Goal: Task Accomplishment & Management: Complete application form

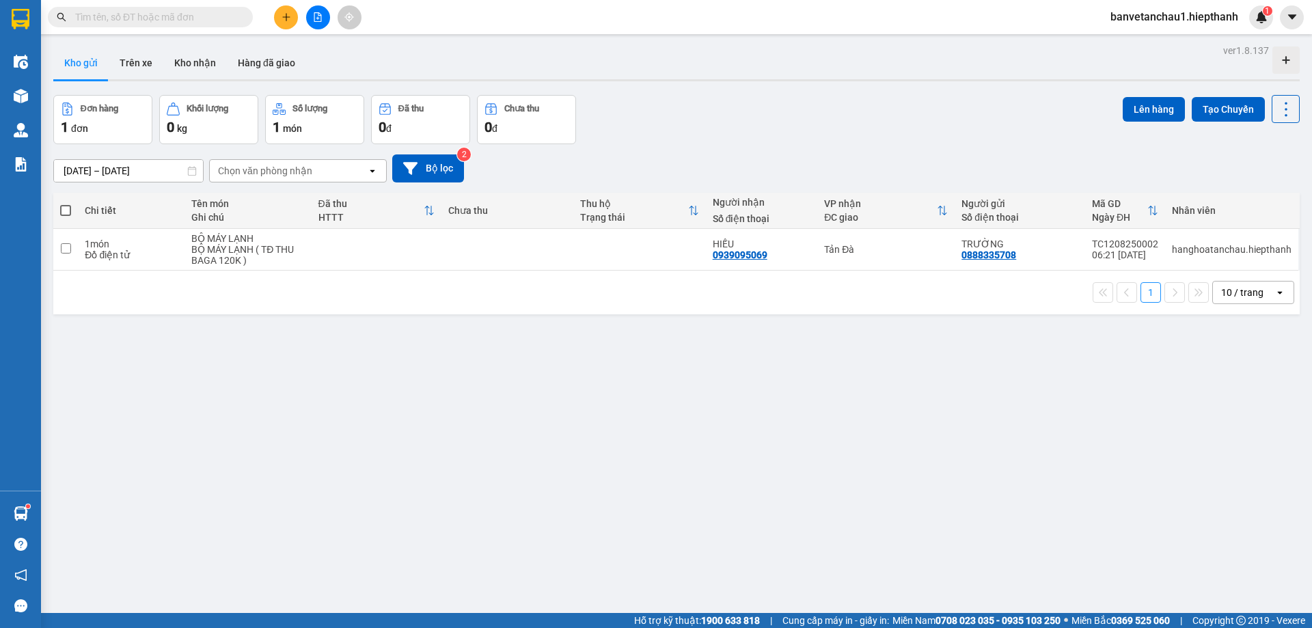
click at [157, 21] on input "text" at bounding box center [155, 17] width 161 height 15
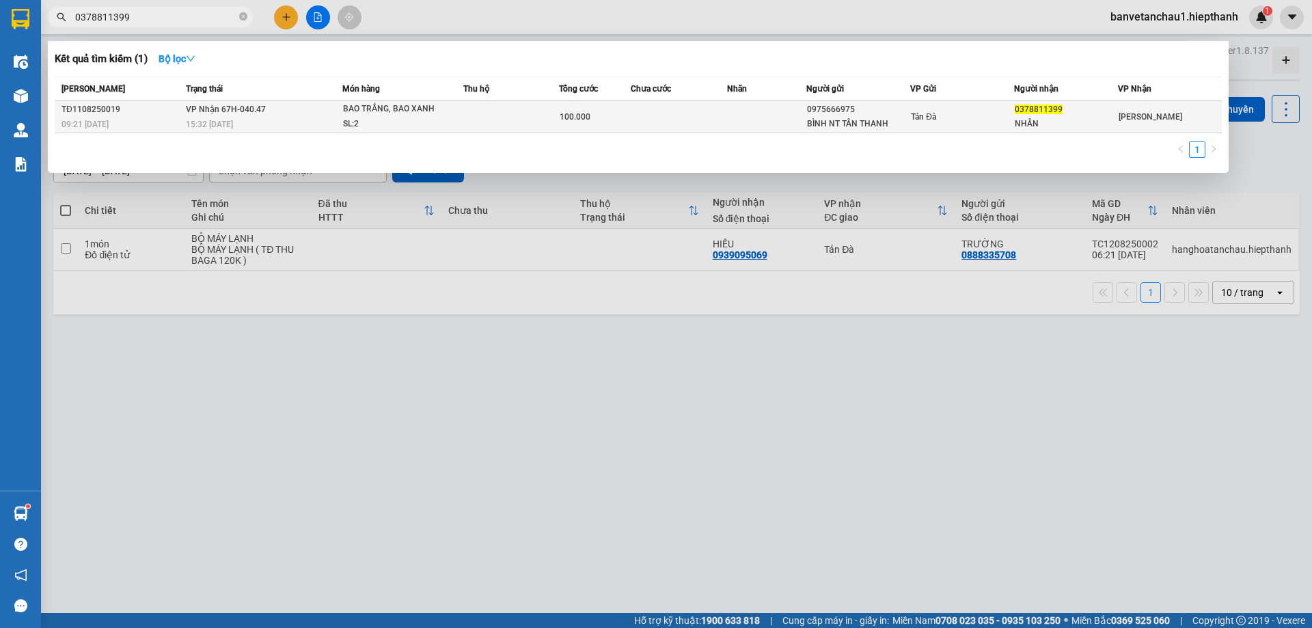
type input "0378811399"
click at [327, 120] on div "15:32 [DATE]" at bounding box center [264, 124] width 156 height 15
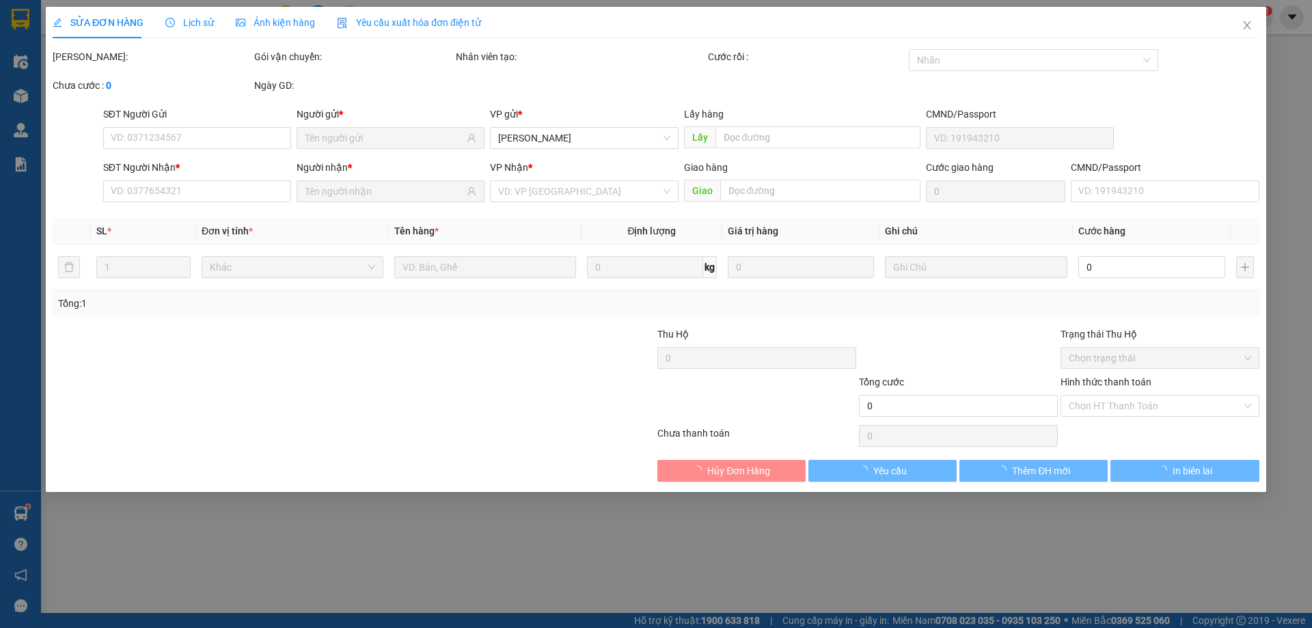
type input "0975666975"
type input "BÌNH NT TÂN THANH"
type input "0378811399"
type input "NHÂN"
type input "100.000"
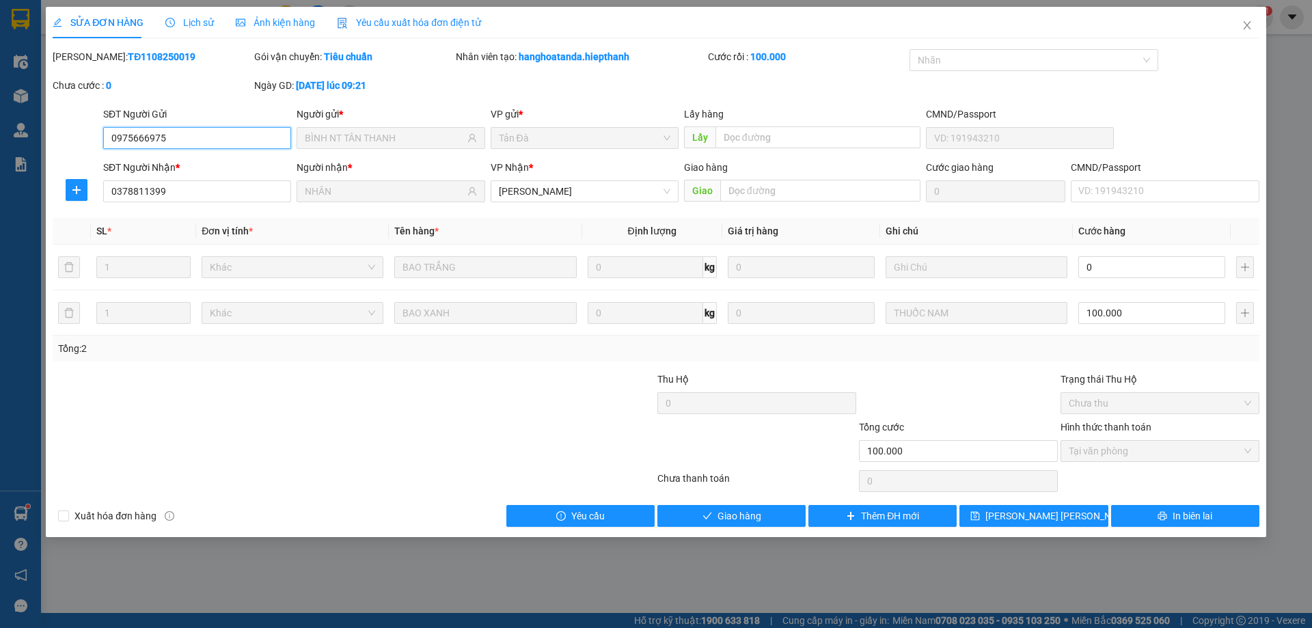
click at [193, 144] on input "0975666975" at bounding box center [197, 138] width 188 height 22
click at [206, 182] on input "0378811399" at bounding box center [197, 191] width 188 height 22
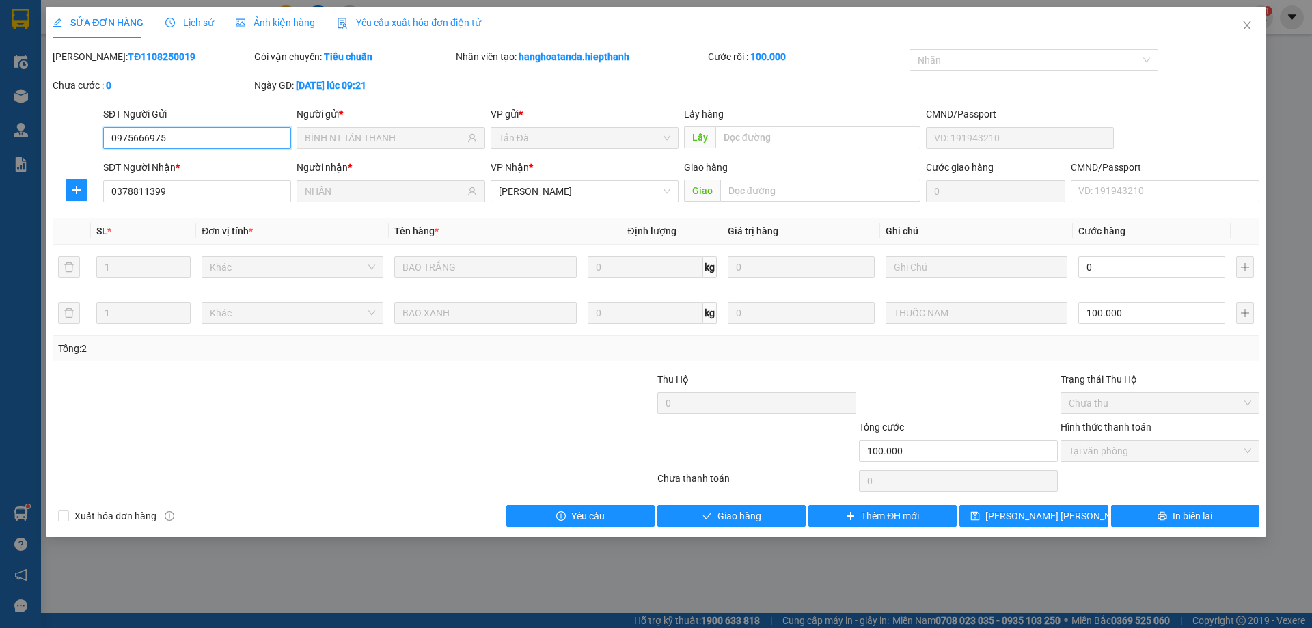
click at [208, 137] on input "0975666975" at bounding box center [197, 138] width 188 height 22
click at [1243, 27] on icon "close" at bounding box center [1247, 25] width 11 height 11
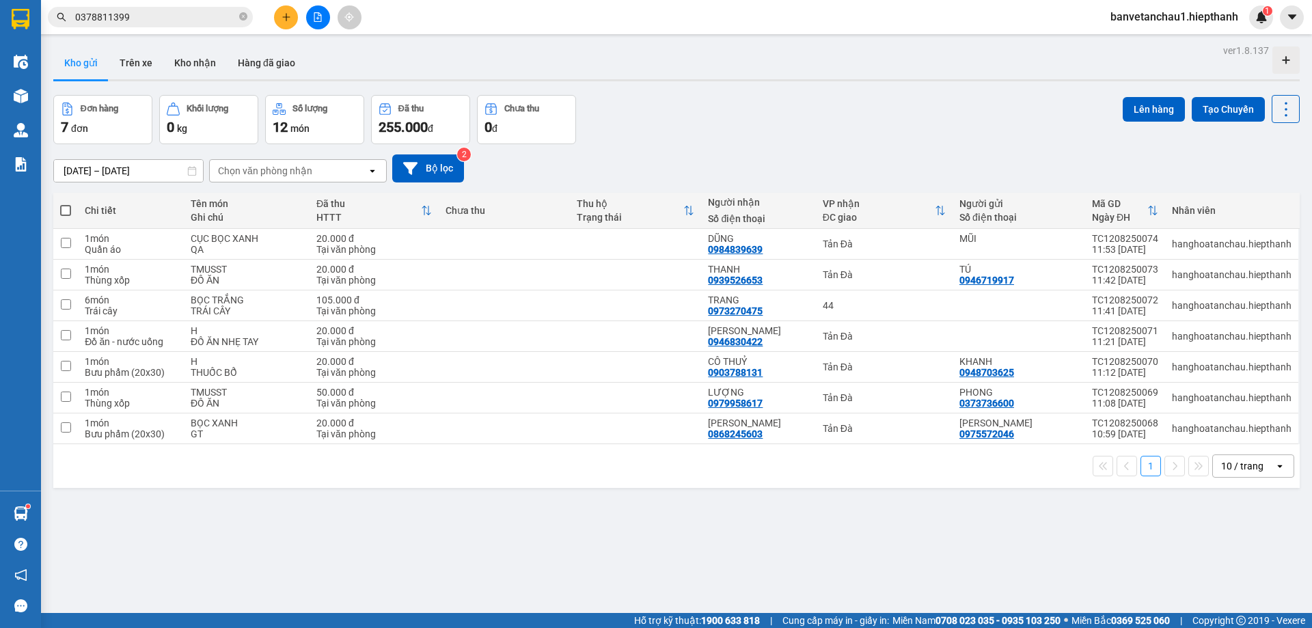
click at [219, 16] on input "0378811399" at bounding box center [155, 17] width 161 height 15
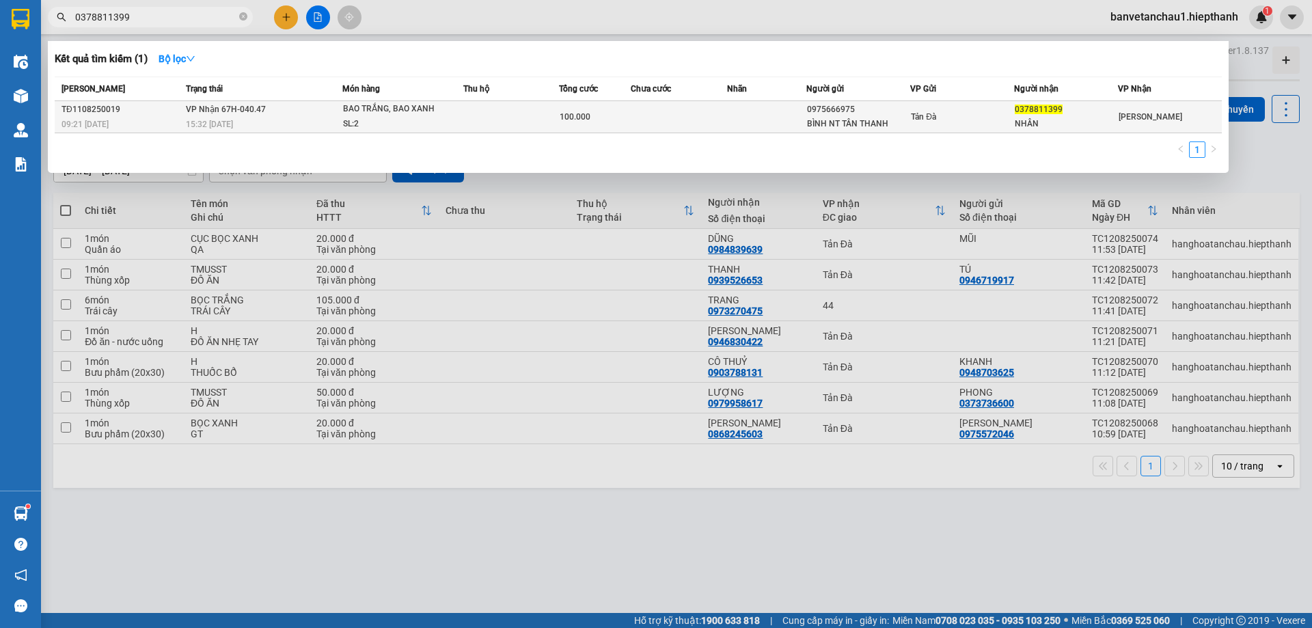
click at [404, 111] on div "BAO TRẮNG, BAO XANH" at bounding box center [394, 109] width 103 height 15
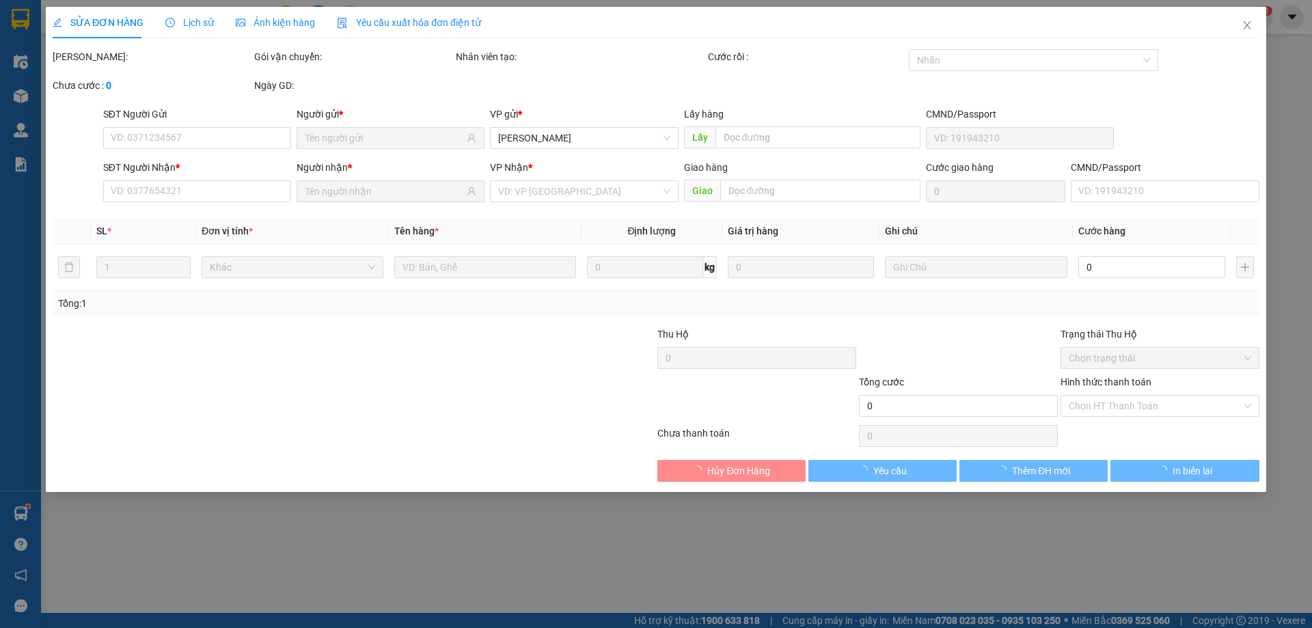
type input "0975666975"
type input "BÌNH NT TÂN THANH"
type input "0378811399"
type input "NHÂN"
type input "100.000"
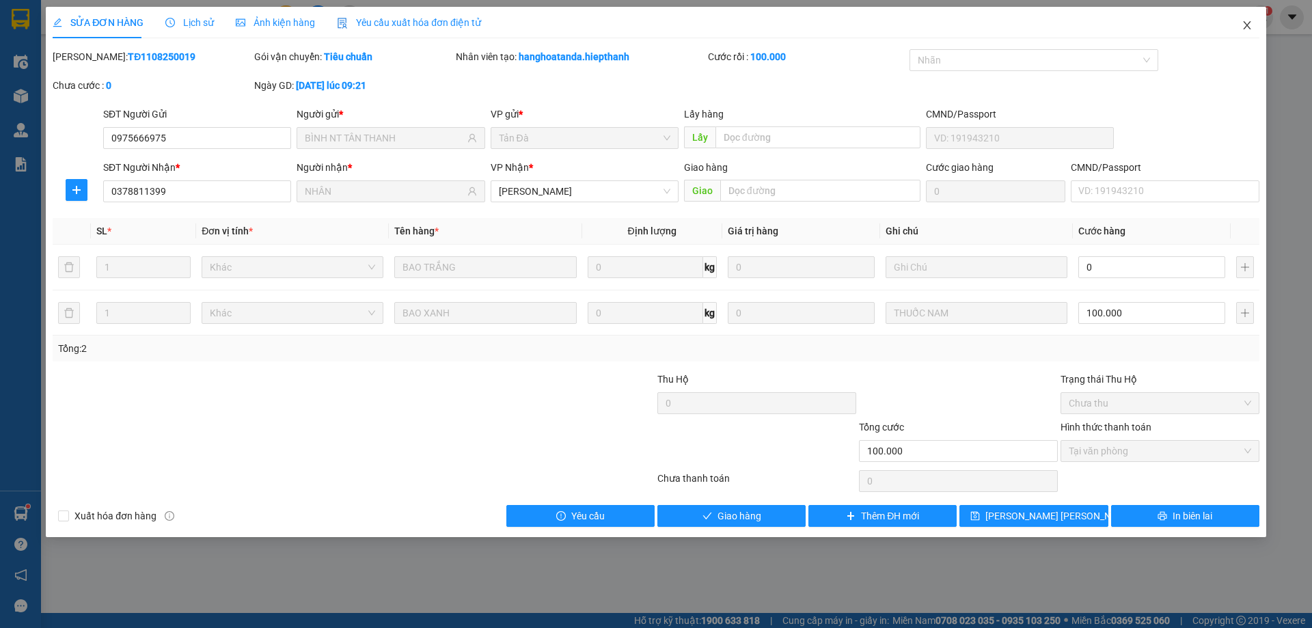
click at [1243, 23] on icon "close" at bounding box center [1247, 25] width 11 height 11
